Goal: Navigation & Orientation: Find specific page/section

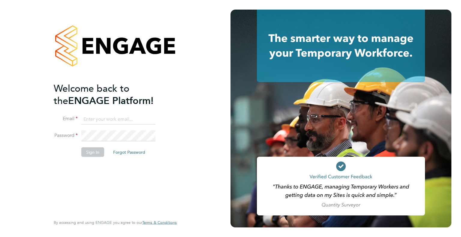
click at [137, 116] on input at bounding box center [118, 119] width 74 height 11
type input "jp@prestonrecruitment.co.uk"
click at [91, 154] on button "Sign In" at bounding box center [92, 152] width 23 height 10
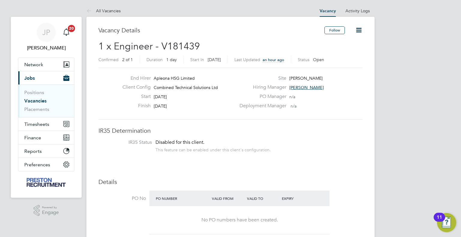
click at [303, 86] on span "[PERSON_NAME]" at bounding box center [306, 87] width 34 height 5
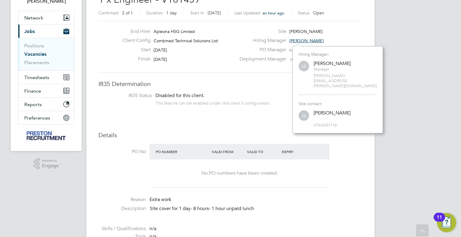
scroll to position [37, 0]
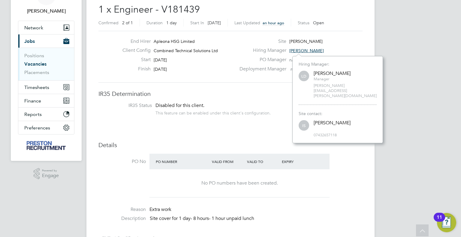
click at [267, 91] on h3 "IR35 Determination" at bounding box center [230, 94] width 264 height 8
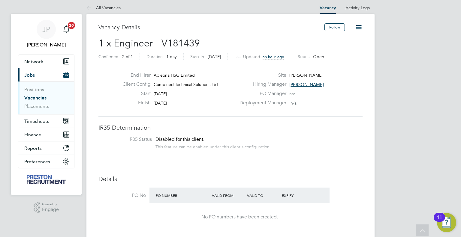
scroll to position [0, 0]
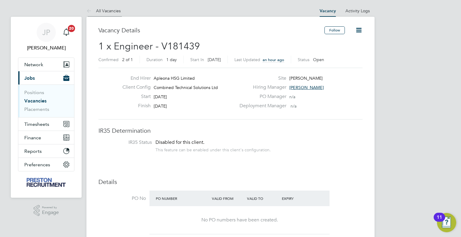
click at [114, 14] on li "All Vacancies" at bounding box center [103, 11] width 34 height 12
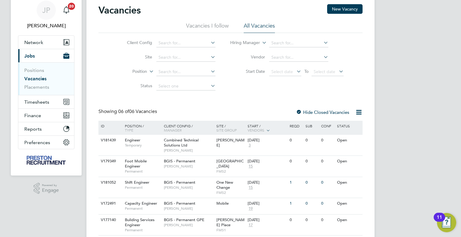
scroll to position [60, 0]
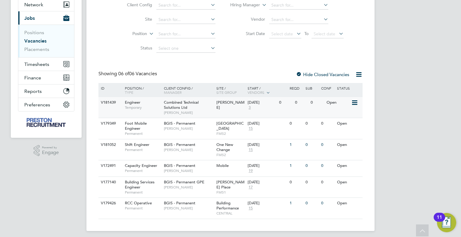
click at [249, 109] on span "3" at bounding box center [249, 107] width 4 height 5
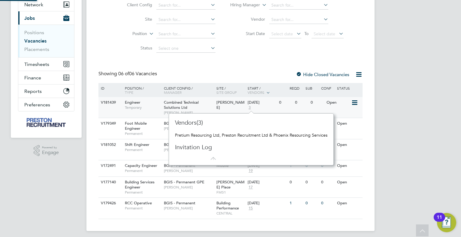
scroll to position [5, 4]
click at [244, 59] on div "Vacancies New Vacancy Vacancies I follow All Vacancies Client Config Site Posit…" at bounding box center [230, 92] width 264 height 253
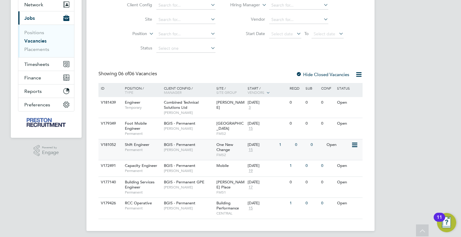
click at [249, 151] on span "15" at bounding box center [250, 150] width 6 height 5
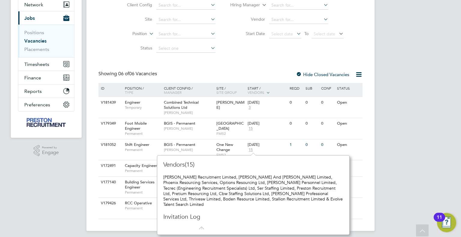
click at [405, 124] on div "JP [PERSON_NAME] Notifications 20 Applications: Network Team Members Businesses…" at bounding box center [230, 90] width 461 height 301
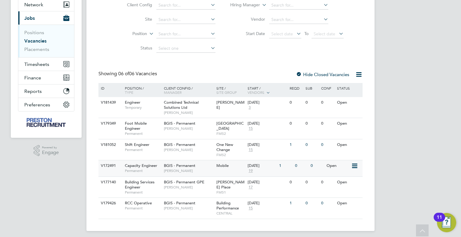
click at [253, 170] on span "19" at bounding box center [250, 170] width 6 height 5
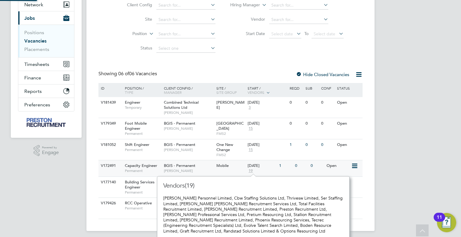
scroll to position [5, 6]
click at [401, 126] on div "JP [PERSON_NAME] Notifications 20 Applications: Network Team Members Businesses…" at bounding box center [230, 90] width 461 height 301
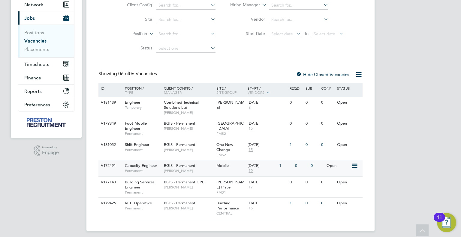
click at [252, 171] on span "19" at bounding box center [250, 170] width 6 height 5
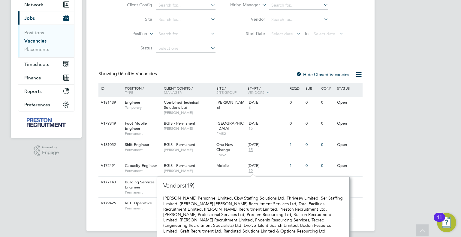
click at [395, 145] on div "JP [PERSON_NAME] Notifications 20 Applications: Network Team Members Businesses…" at bounding box center [230, 90] width 461 height 301
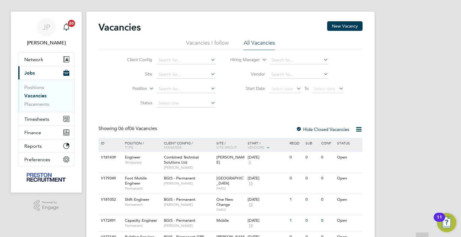
scroll to position [0, 0]
